Goal: Navigation & Orientation: Understand site structure

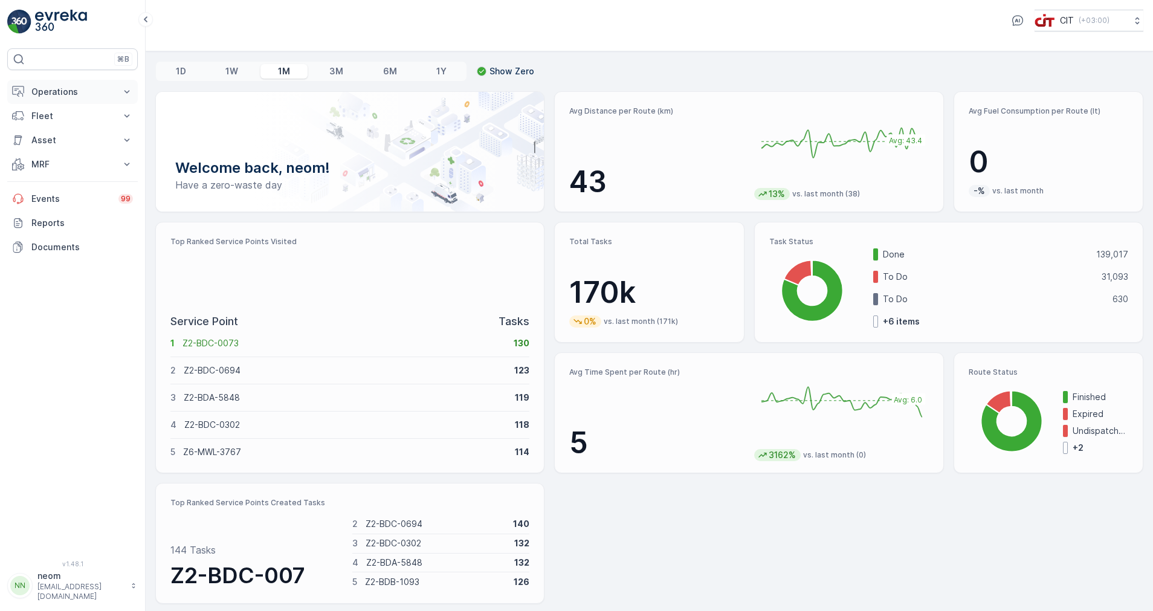
click at [63, 91] on p "Operations" at bounding box center [72, 92] width 82 height 12
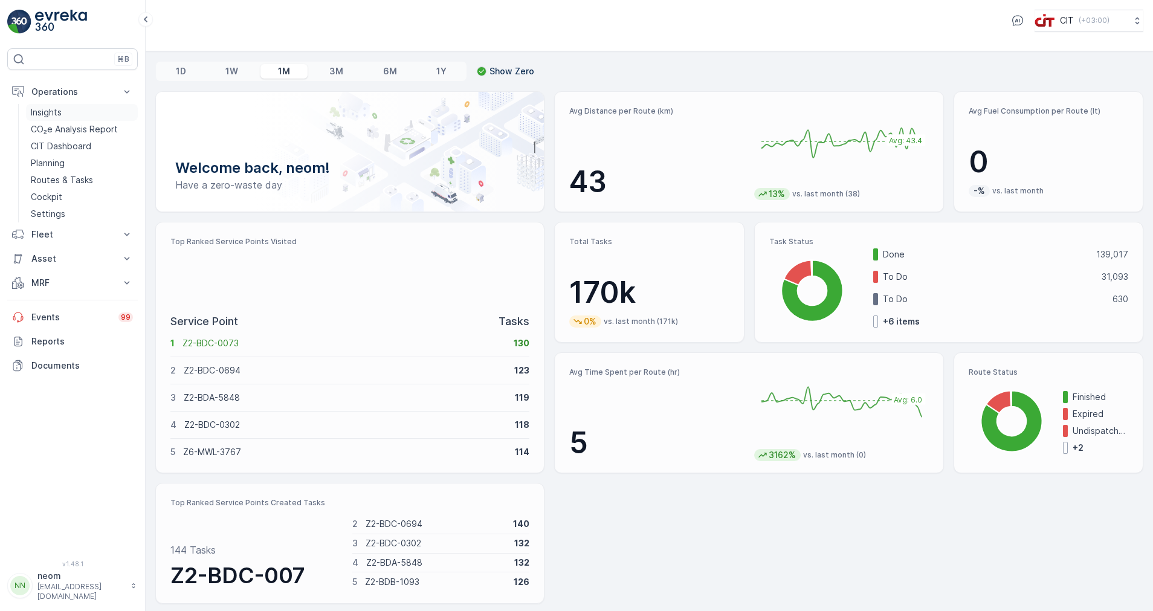
click at [49, 112] on p "Insights" at bounding box center [46, 112] width 31 height 12
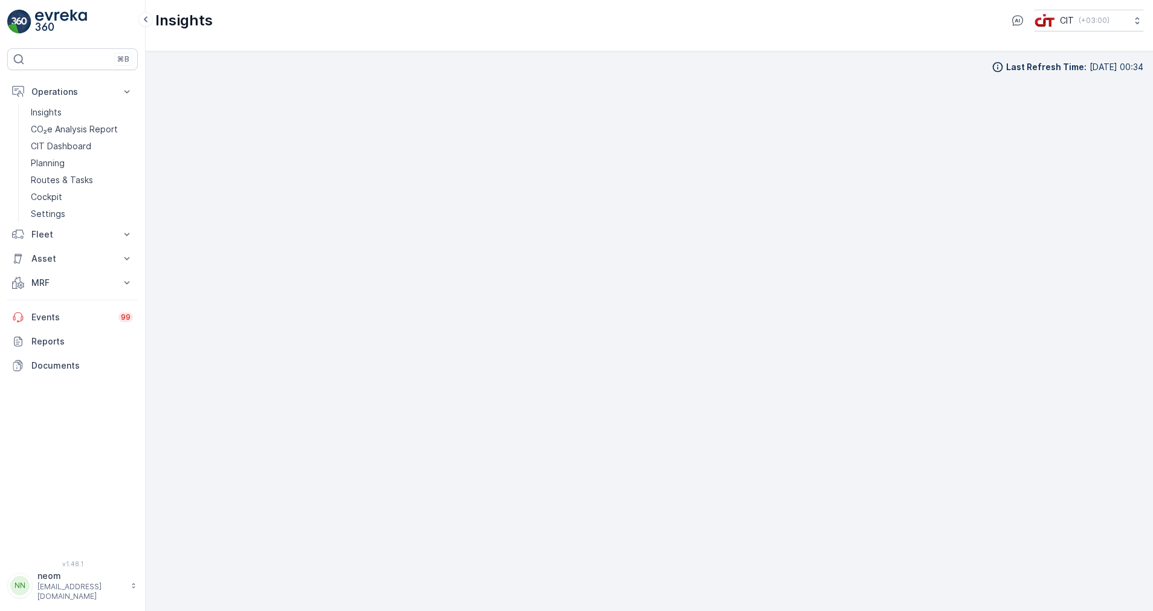
scroll to position [12, 0]
click at [496, 33] on div "Insights CIT ( +03:00 )" at bounding box center [650, 25] width 1008 height 51
click at [115, 282] on button "MRF" at bounding box center [72, 283] width 131 height 24
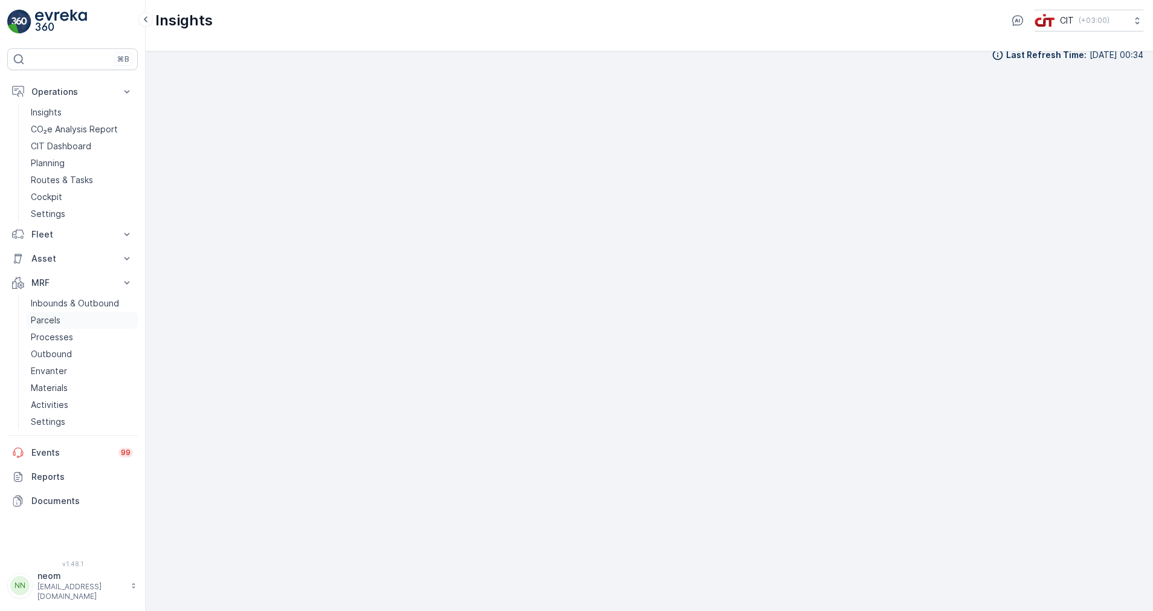
click at [54, 316] on p "Parcels" at bounding box center [46, 320] width 30 height 12
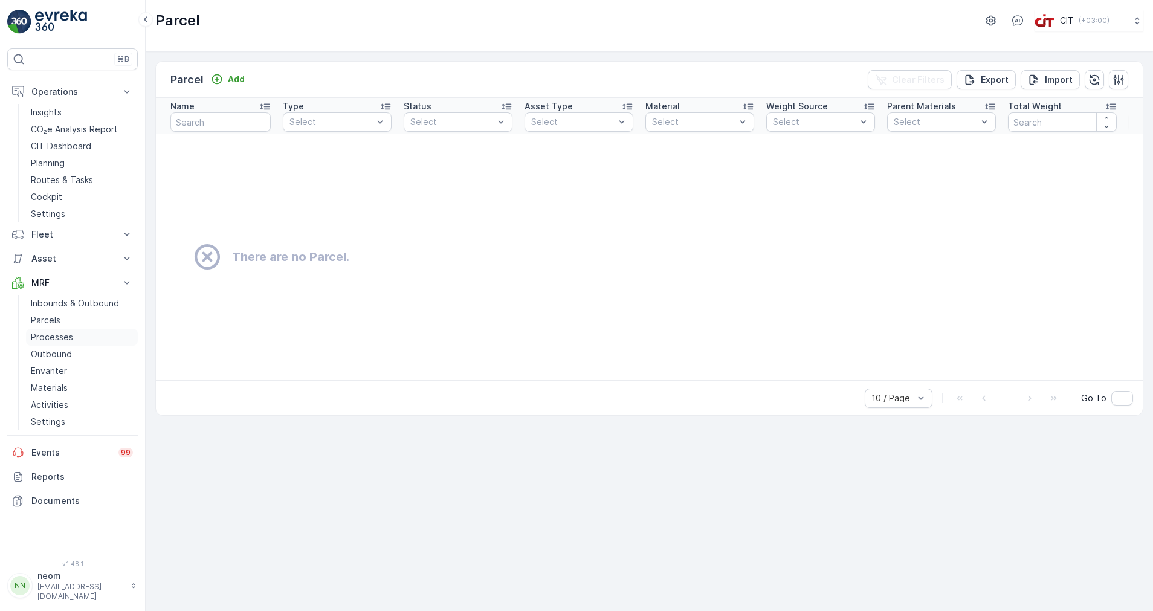
click at [56, 340] on p "Processes" at bounding box center [52, 337] width 42 height 12
click at [58, 356] on p "Outbound" at bounding box center [51, 354] width 41 height 12
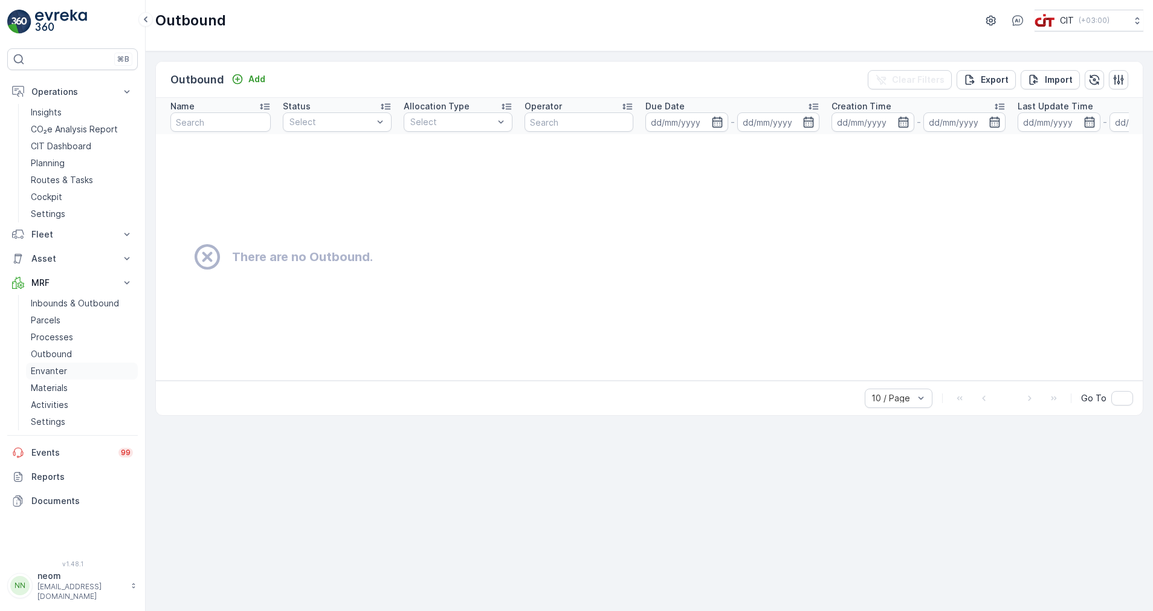
click at [60, 368] on p "Envanter" at bounding box center [49, 371] width 36 height 12
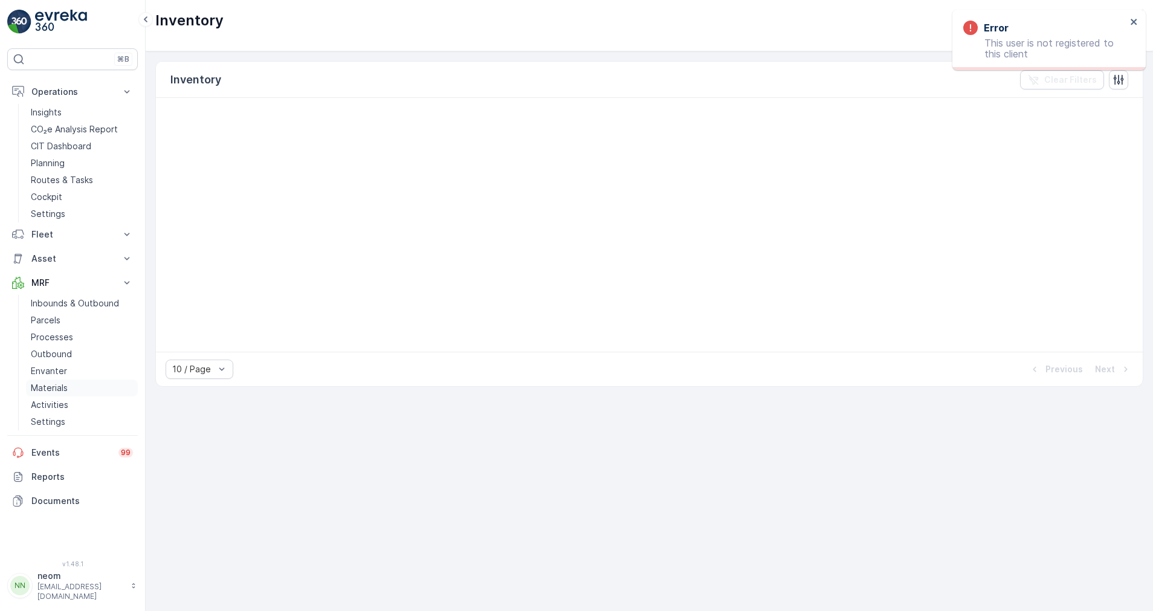
click at [55, 389] on p "Materials" at bounding box center [49, 388] width 37 height 12
click at [57, 400] on p "Activities" at bounding box center [49, 405] width 37 height 12
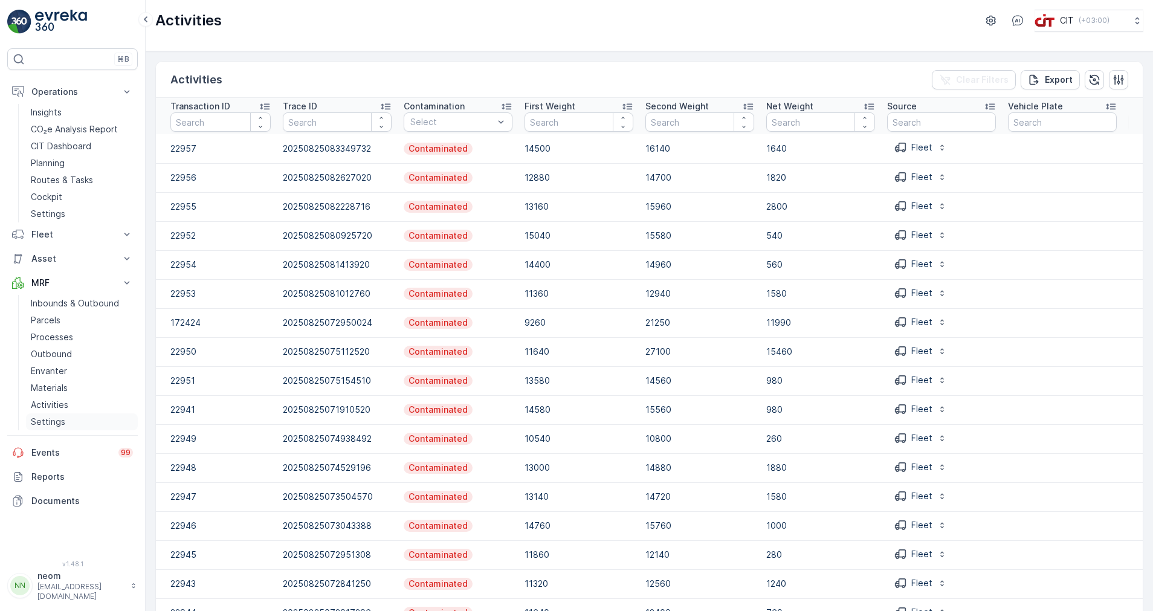
click at [51, 420] on p "Settings" at bounding box center [48, 422] width 34 height 12
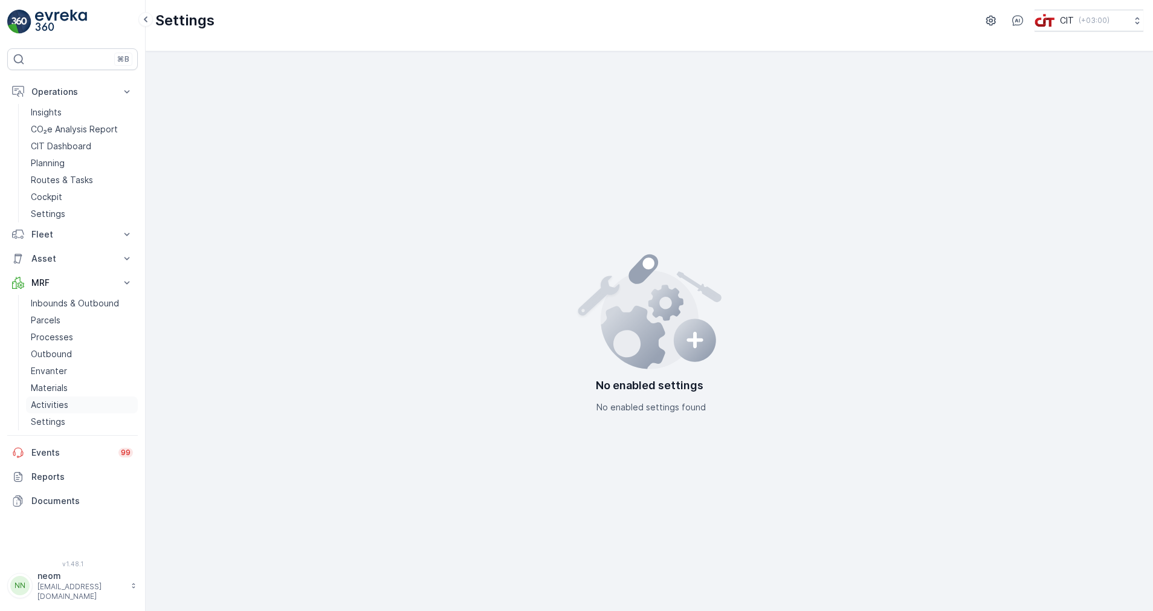
click at [52, 406] on p "Activities" at bounding box center [49, 405] width 37 height 12
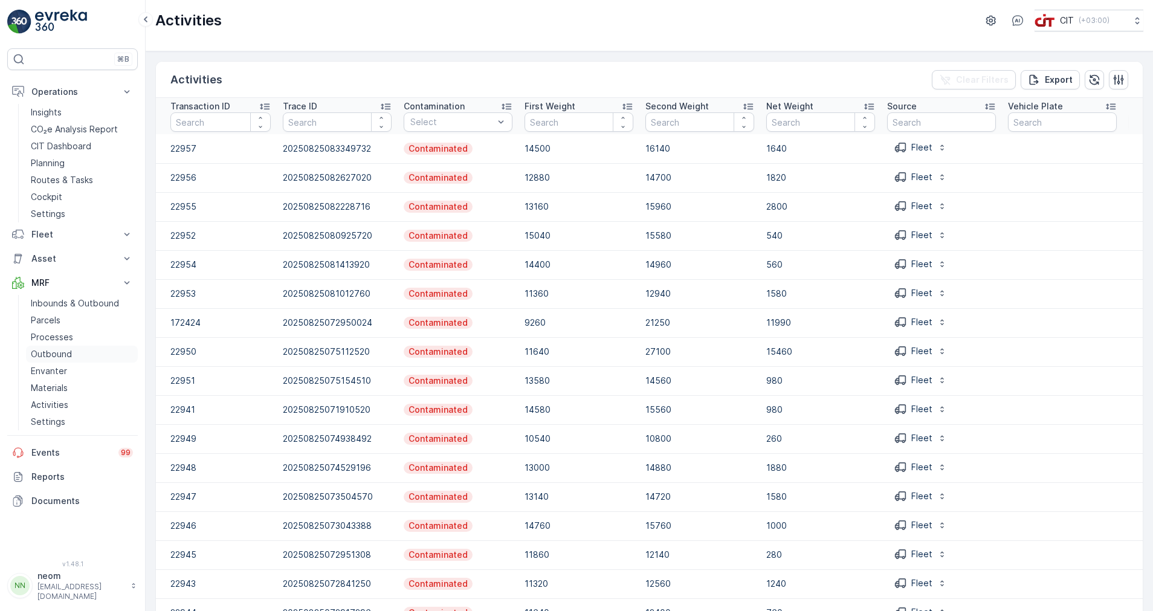
click at [51, 354] on p "Outbound" at bounding box center [51, 354] width 41 height 12
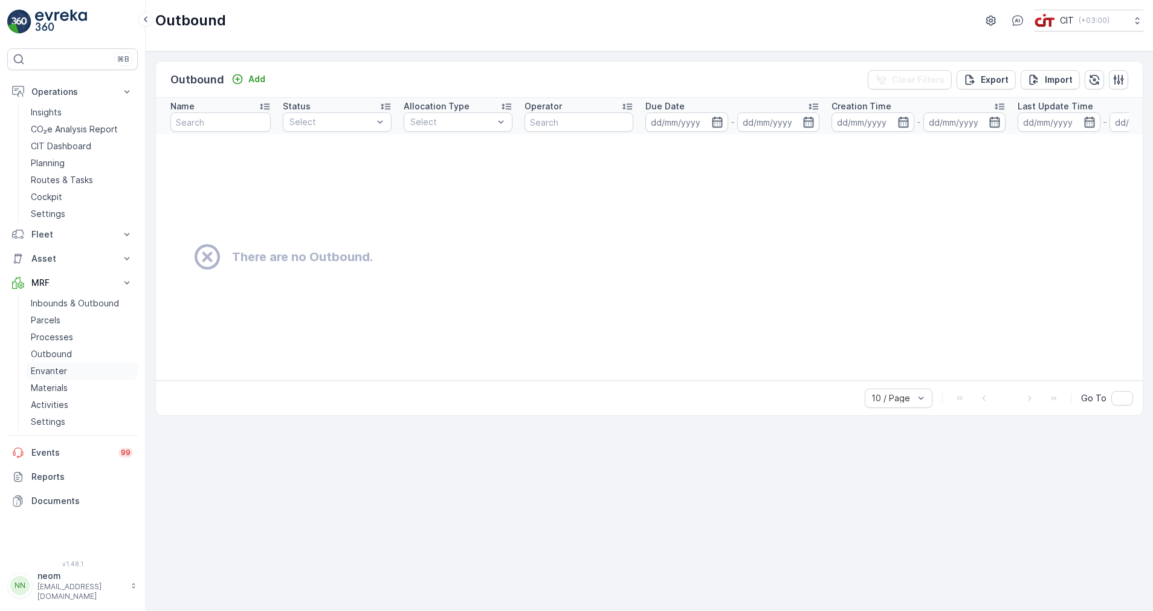
click at [57, 369] on p "Envanter" at bounding box center [49, 371] width 36 height 12
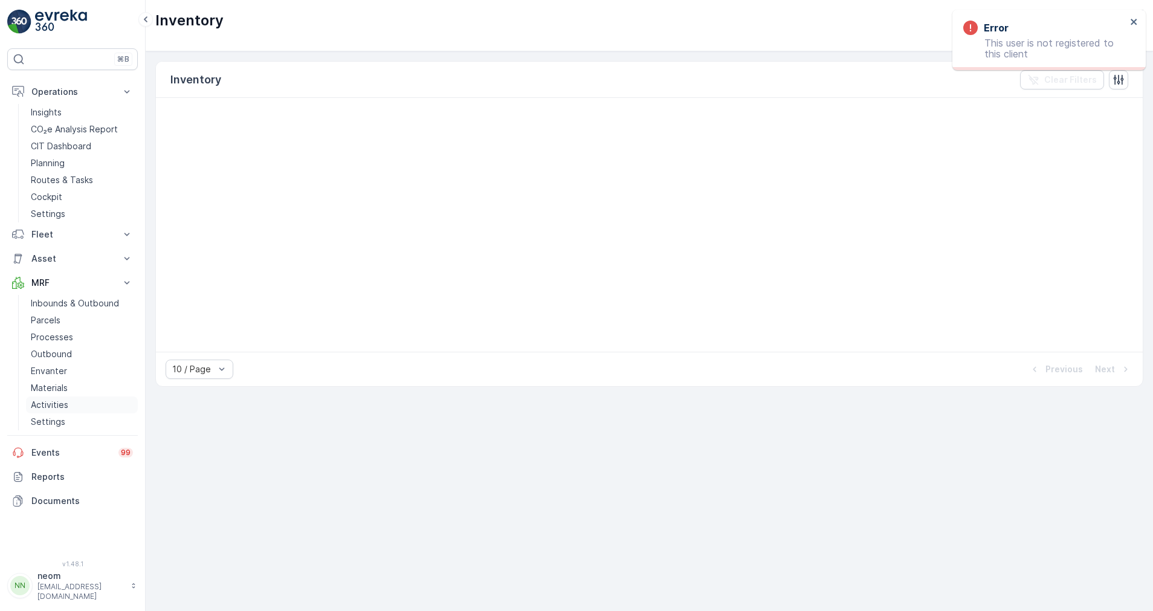
click at [53, 408] on p "Activities" at bounding box center [49, 405] width 37 height 12
